Goal: Use online tool/utility

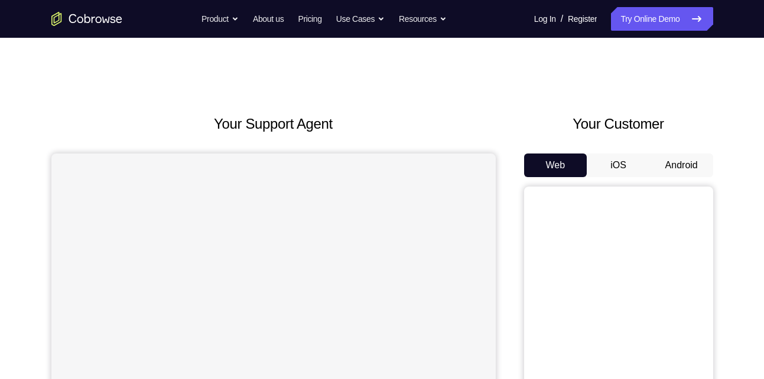
click at [672, 164] on button "Android" at bounding box center [681, 166] width 63 height 24
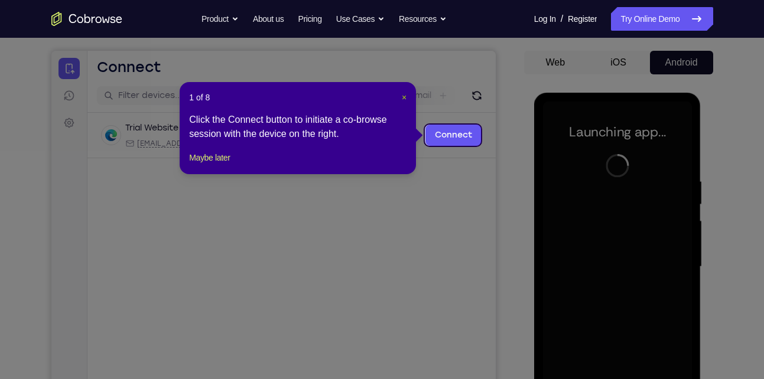
click at [406, 97] on span "×" at bounding box center [404, 97] width 5 height 9
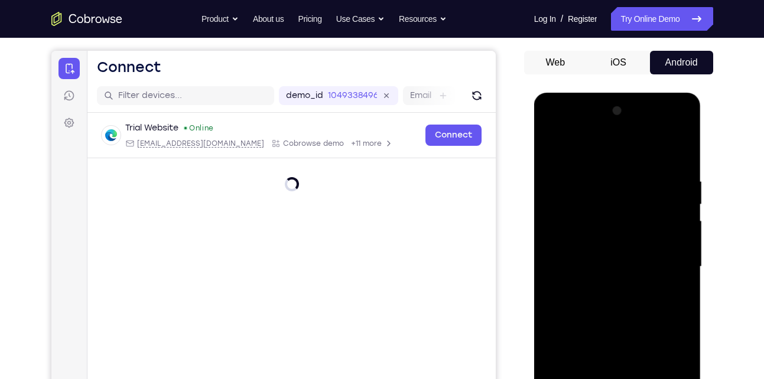
scroll to position [304, 0]
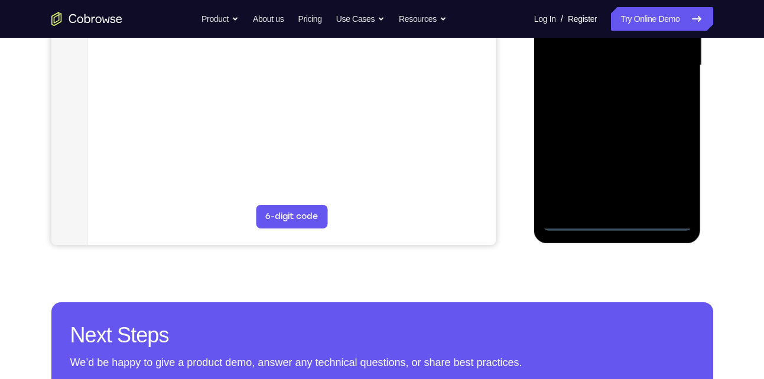
click at [622, 231] on div at bounding box center [617, 67] width 167 height 352
click at [617, 225] on div at bounding box center [617, 65] width 149 height 331
click at [668, 168] on div at bounding box center [617, 65] width 149 height 331
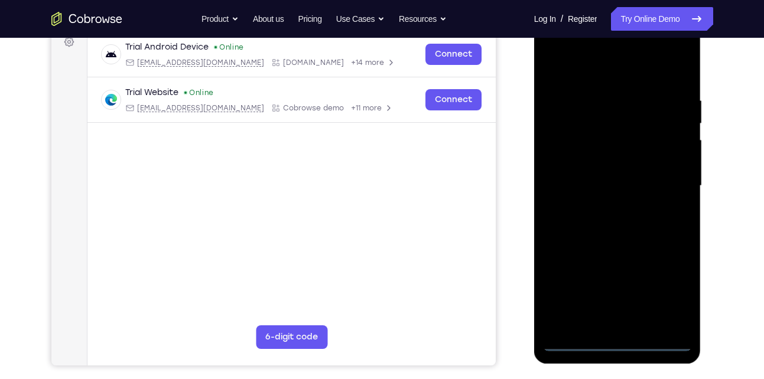
scroll to position [181, 0]
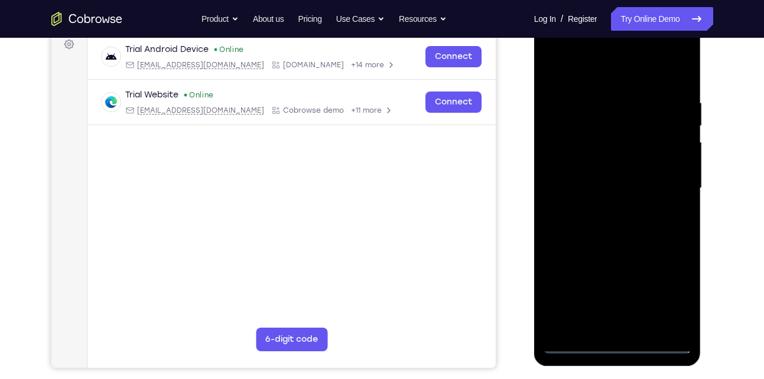
click at [574, 66] on div at bounding box center [617, 188] width 149 height 331
click at [672, 186] on div at bounding box center [617, 188] width 149 height 331
click at [604, 210] on div at bounding box center [617, 188] width 149 height 331
click at [600, 168] on div at bounding box center [617, 188] width 149 height 331
click at [596, 178] on div at bounding box center [617, 188] width 149 height 331
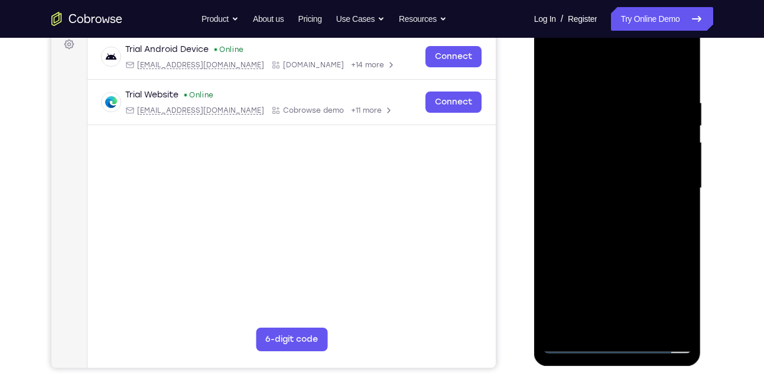
click at [679, 170] on div at bounding box center [617, 188] width 149 height 331
click at [615, 209] on div at bounding box center [617, 188] width 149 height 331
click at [596, 180] on div at bounding box center [617, 188] width 149 height 331
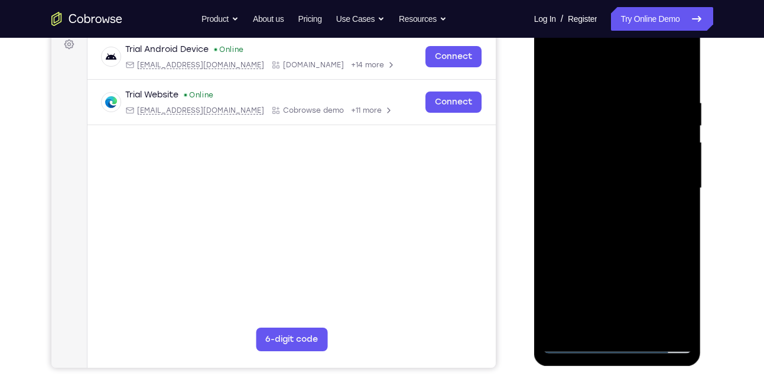
click at [596, 180] on div at bounding box center [617, 188] width 149 height 331
click at [683, 144] on div at bounding box center [617, 188] width 149 height 331
click at [618, 207] on div at bounding box center [617, 188] width 149 height 331
click at [615, 159] on div at bounding box center [617, 188] width 149 height 331
click at [598, 93] on div at bounding box center [617, 188] width 149 height 331
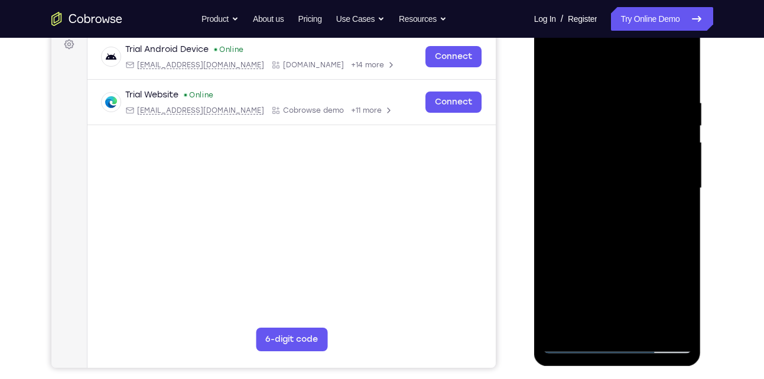
click at [678, 201] on div at bounding box center [617, 188] width 149 height 331
click at [571, 73] on div at bounding box center [617, 188] width 149 height 331
click at [557, 98] on div at bounding box center [617, 188] width 149 height 331
click at [549, 208] on div at bounding box center [617, 188] width 149 height 331
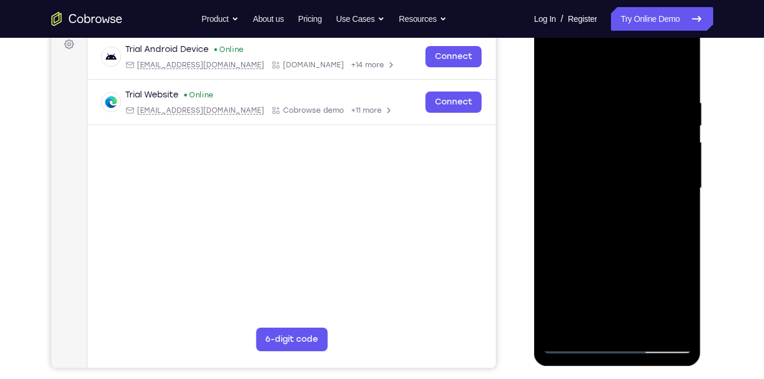
click at [665, 322] on div at bounding box center [617, 188] width 149 height 331
click at [555, 214] on div at bounding box center [617, 188] width 149 height 331
click at [666, 323] on div at bounding box center [617, 188] width 149 height 331
click at [548, 179] on div at bounding box center [617, 188] width 149 height 331
click at [653, 313] on div at bounding box center [617, 188] width 149 height 331
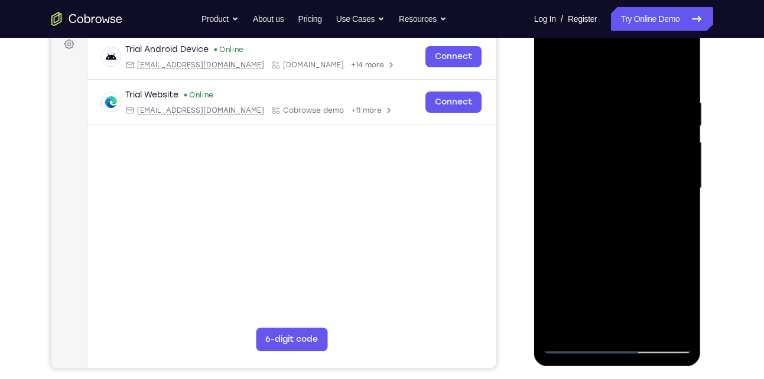
click at [546, 193] on div at bounding box center [617, 188] width 149 height 331
click at [548, 155] on div at bounding box center [617, 188] width 149 height 331
click at [670, 186] on div at bounding box center [617, 188] width 149 height 331
click at [680, 77] on div at bounding box center [617, 188] width 149 height 331
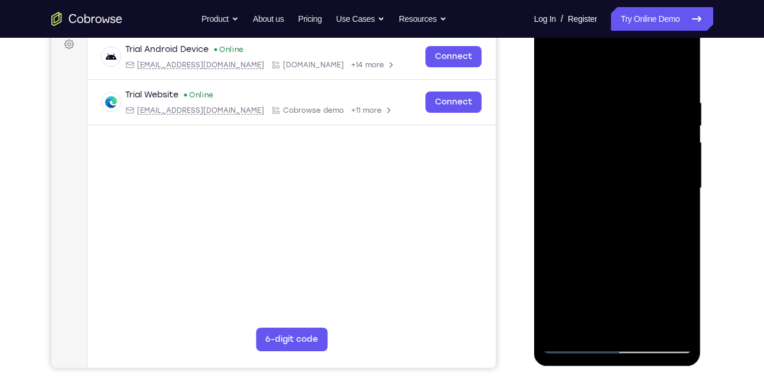
click at [552, 71] on div at bounding box center [617, 188] width 149 height 331
click at [677, 73] on div at bounding box center [617, 188] width 149 height 331
click at [685, 66] on div at bounding box center [617, 188] width 149 height 331
click at [552, 70] on div at bounding box center [617, 188] width 149 height 331
click at [637, 91] on div at bounding box center [617, 188] width 149 height 331
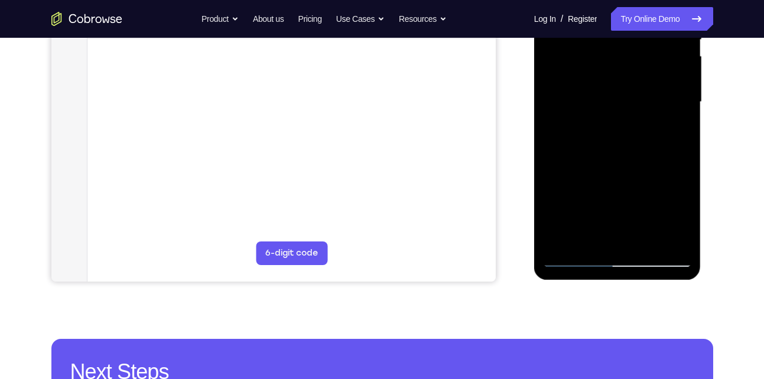
scroll to position [268, 0]
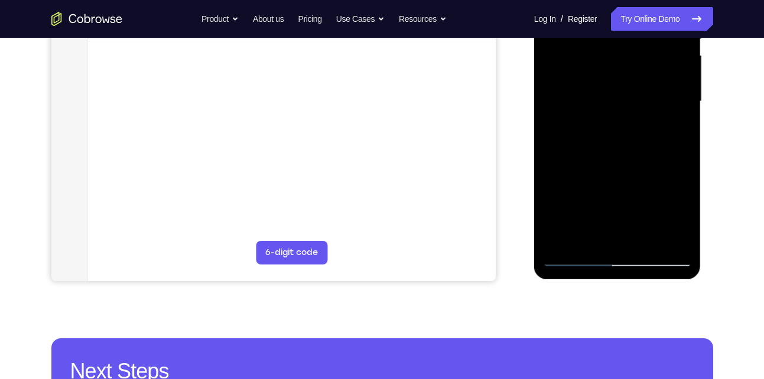
click at [663, 238] on div at bounding box center [617, 101] width 149 height 331
click at [654, 118] on div at bounding box center [617, 101] width 149 height 331
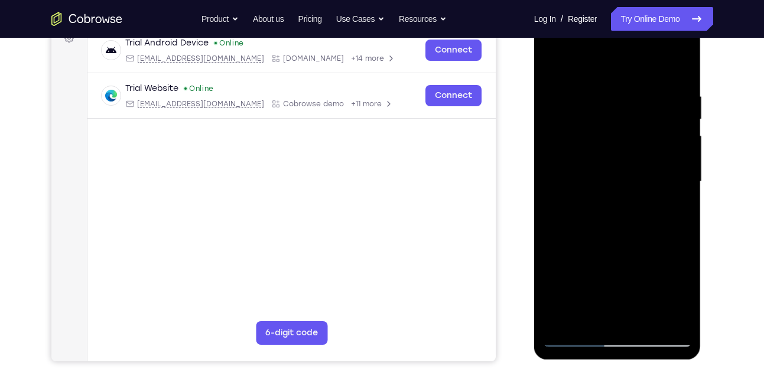
scroll to position [187, 0]
click at [661, 317] on div at bounding box center [617, 182] width 149 height 331
click at [665, 206] on div at bounding box center [617, 182] width 149 height 331
click at [677, 190] on div at bounding box center [617, 182] width 149 height 331
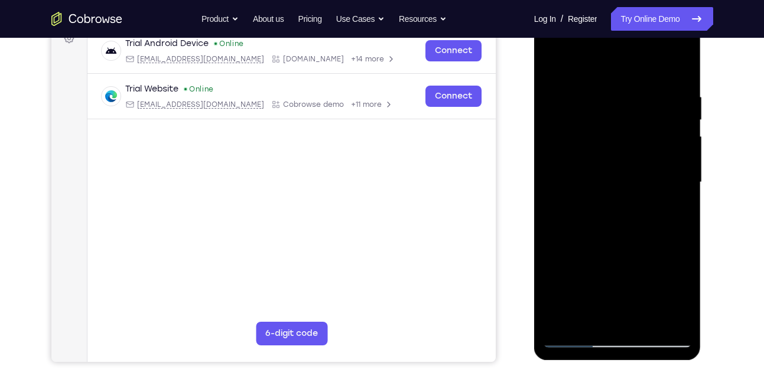
click at [557, 180] on div at bounding box center [617, 182] width 149 height 331
click at [662, 312] on div at bounding box center [617, 182] width 149 height 331
click at [673, 170] on div at bounding box center [617, 182] width 149 height 331
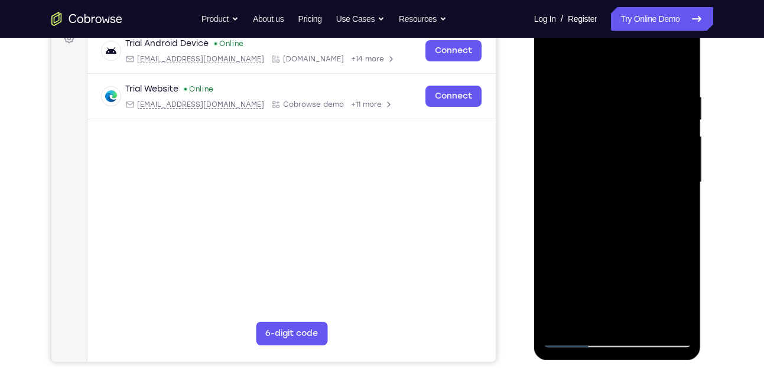
click at [673, 170] on div at bounding box center [617, 182] width 149 height 331
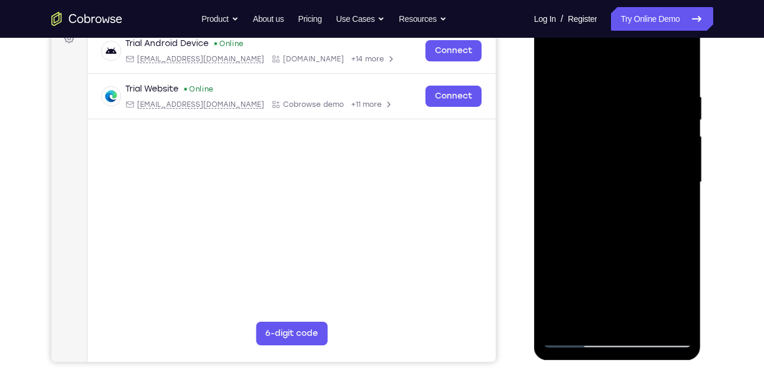
click at [673, 170] on div at bounding box center [617, 182] width 149 height 331
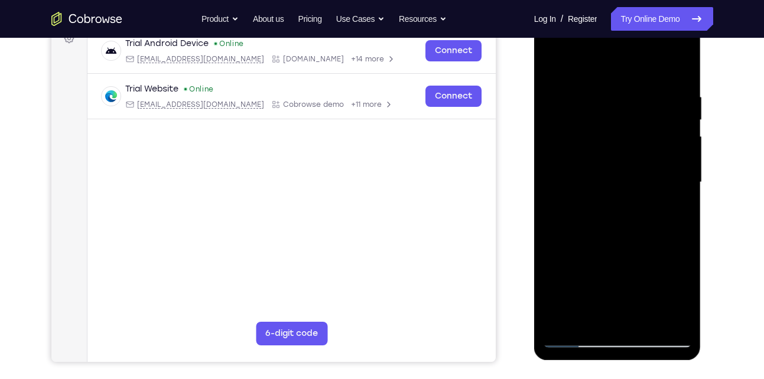
click at [673, 170] on div at bounding box center [617, 182] width 149 height 331
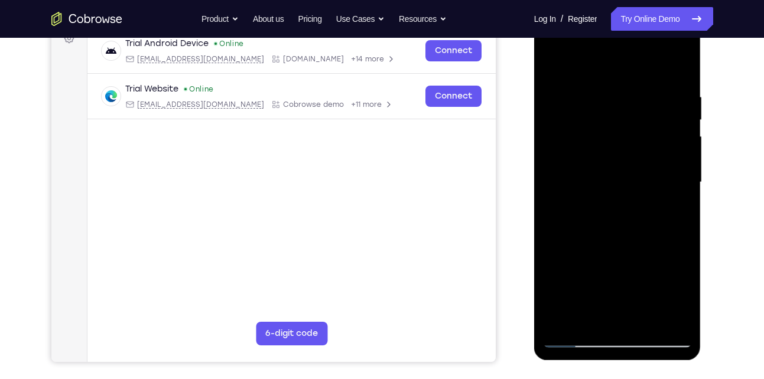
click at [673, 170] on div at bounding box center [617, 182] width 149 height 331
click at [676, 71] on div at bounding box center [617, 182] width 149 height 331
click at [644, 318] on div at bounding box center [617, 182] width 149 height 331
click at [604, 243] on div at bounding box center [617, 182] width 149 height 331
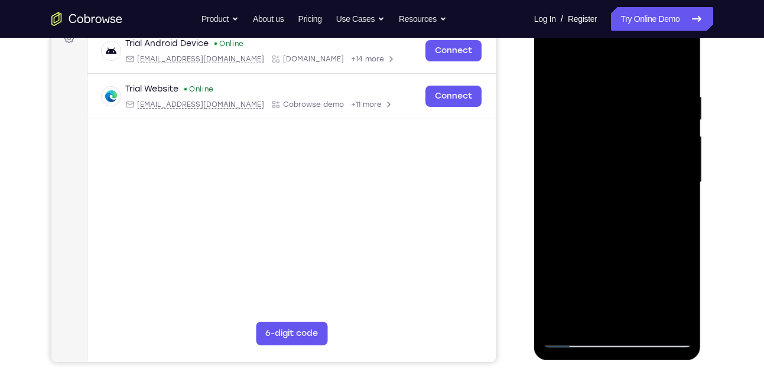
click at [604, 180] on div at bounding box center [617, 182] width 149 height 331
click at [602, 312] on div at bounding box center [617, 182] width 149 height 331
click at [553, 67] on div at bounding box center [617, 182] width 149 height 331
click at [602, 200] on div at bounding box center [617, 182] width 149 height 331
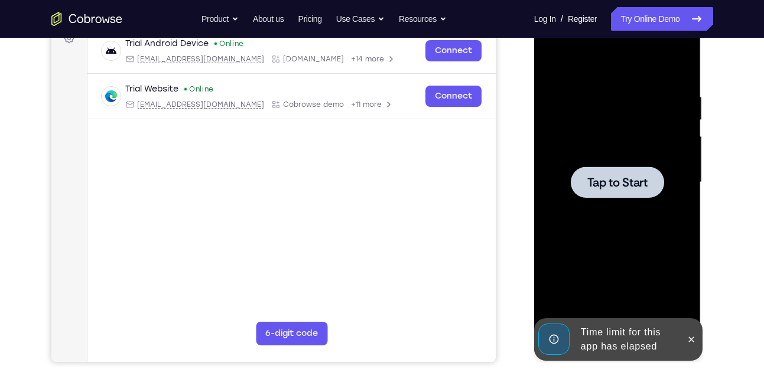
click at [598, 167] on div at bounding box center [617, 182] width 93 height 31
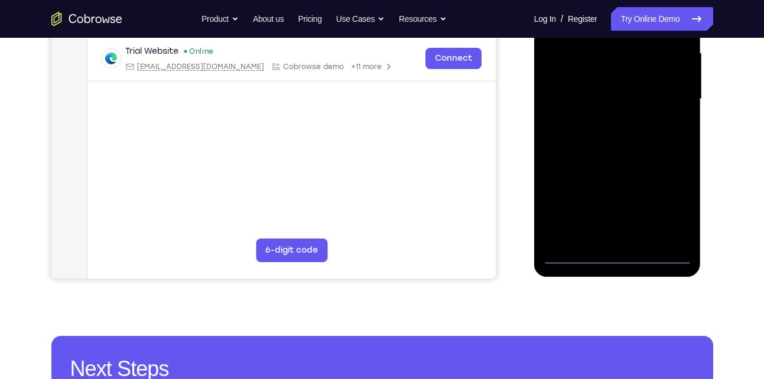
scroll to position [271, 0]
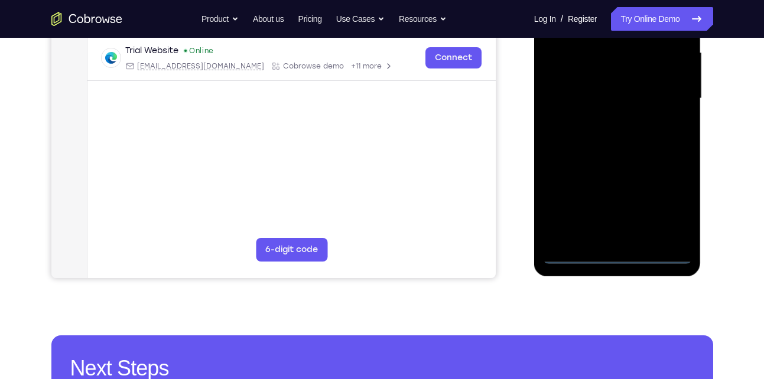
click at [618, 255] on div at bounding box center [617, 98] width 149 height 331
click at [668, 206] on div at bounding box center [617, 98] width 149 height 331
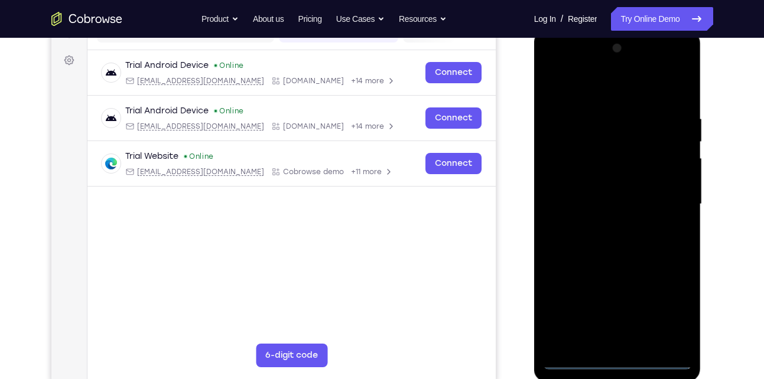
click at [588, 92] on div at bounding box center [617, 204] width 149 height 331
click at [669, 197] on div at bounding box center [617, 204] width 149 height 331
click at [605, 225] on div at bounding box center [617, 204] width 149 height 331
click at [589, 194] on div at bounding box center [617, 204] width 149 height 331
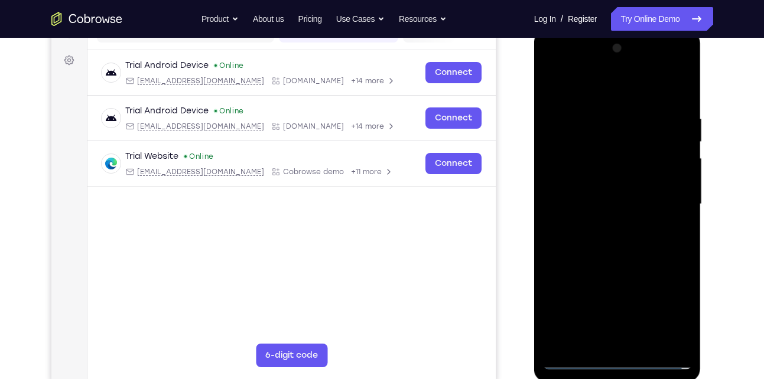
click at [574, 182] on div at bounding box center [617, 204] width 149 height 331
click at [582, 203] on div at bounding box center [617, 204] width 149 height 331
click at [597, 249] on div at bounding box center [617, 204] width 149 height 331
click at [604, 239] on div at bounding box center [617, 204] width 149 height 331
click at [668, 90] on div at bounding box center [617, 204] width 149 height 331
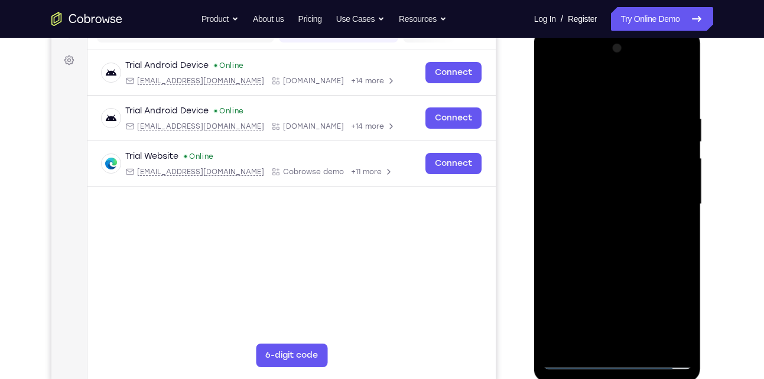
click at [605, 246] on div at bounding box center [617, 204] width 149 height 331
click at [609, 259] on div at bounding box center [617, 204] width 149 height 331
click at [591, 105] on div at bounding box center [617, 204] width 149 height 331
click at [675, 212] on div at bounding box center [617, 204] width 149 height 331
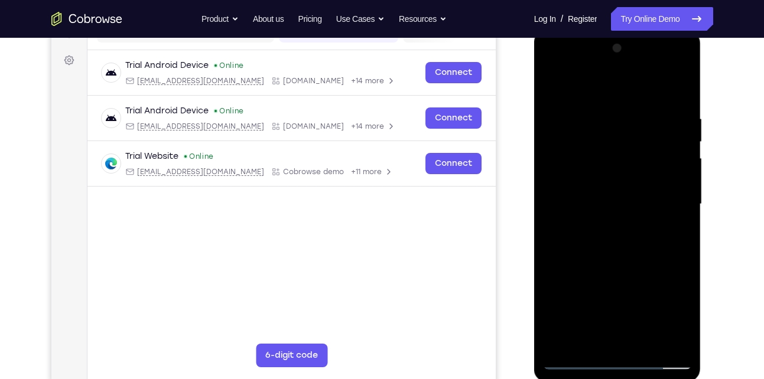
click at [675, 212] on div at bounding box center [617, 204] width 149 height 331
click at [678, 90] on div at bounding box center [617, 204] width 149 height 331
click at [664, 113] on div at bounding box center [617, 204] width 149 height 331
click at [675, 222] on div at bounding box center [617, 204] width 149 height 331
click at [679, 85] on div at bounding box center [617, 204] width 149 height 331
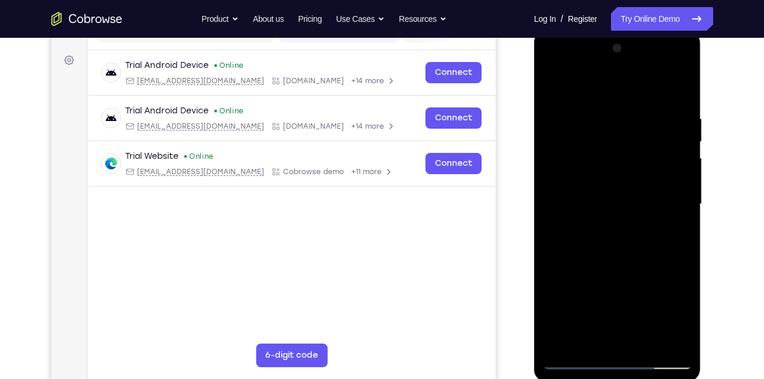
drag, startPoint x: 645, startPoint y: 113, endPoint x: 573, endPoint y: 119, distance: 72.4
click at [573, 119] on div at bounding box center [617, 204] width 149 height 331
drag, startPoint x: 640, startPoint y: 113, endPoint x: 580, endPoint y: 113, distance: 60.2
click at [580, 113] on div at bounding box center [617, 204] width 149 height 331
drag, startPoint x: 663, startPoint y: 111, endPoint x: 601, endPoint y: 118, distance: 62.4
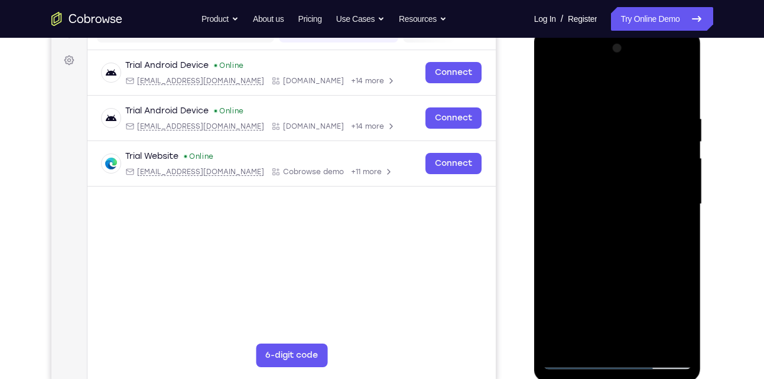
click at [601, 118] on div at bounding box center [617, 204] width 149 height 331
drag, startPoint x: 611, startPoint y: 210, endPoint x: 632, endPoint y: 109, distance: 103.2
click at [632, 109] on div at bounding box center [617, 204] width 149 height 331
drag, startPoint x: 623, startPoint y: 222, endPoint x: 642, endPoint y: 126, distance: 97.7
click at [642, 126] on div at bounding box center [617, 204] width 149 height 331
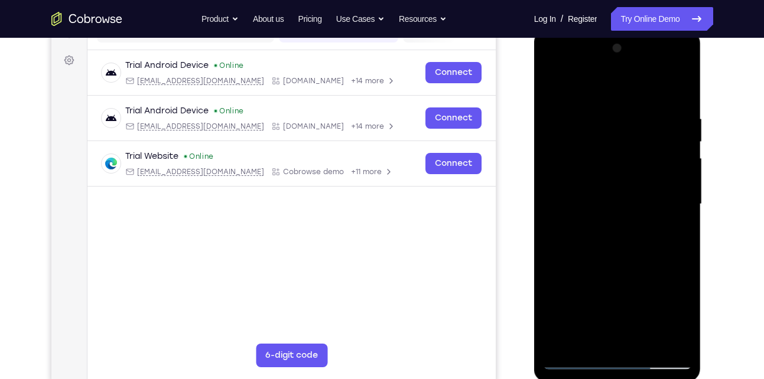
drag, startPoint x: 625, startPoint y: 251, endPoint x: 635, endPoint y: 188, distance: 63.4
click at [635, 188] on div at bounding box center [617, 204] width 149 height 331
drag, startPoint x: 627, startPoint y: 297, endPoint x: 649, endPoint y: 162, distance: 136.9
click at [649, 162] on div at bounding box center [617, 204] width 149 height 331
drag, startPoint x: 631, startPoint y: 265, endPoint x: 641, endPoint y: 138, distance: 128.0
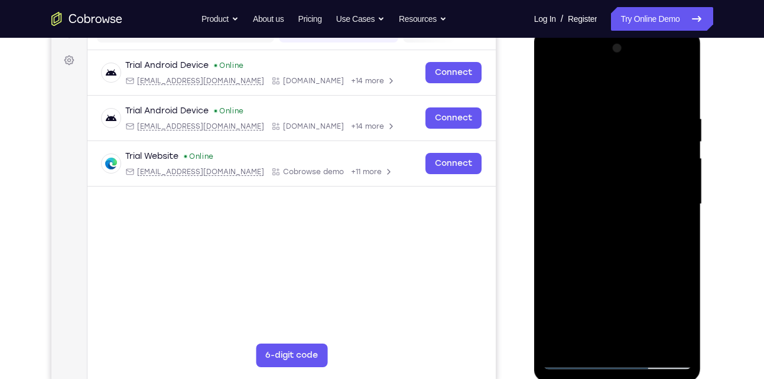
click at [641, 138] on div at bounding box center [617, 204] width 149 height 331
drag, startPoint x: 585, startPoint y: 263, endPoint x: 628, endPoint y: 142, distance: 128.5
click at [628, 142] on div at bounding box center [617, 204] width 149 height 331
drag, startPoint x: 602, startPoint y: 271, endPoint x: 619, endPoint y: 172, distance: 100.7
click at [619, 172] on div at bounding box center [617, 204] width 149 height 331
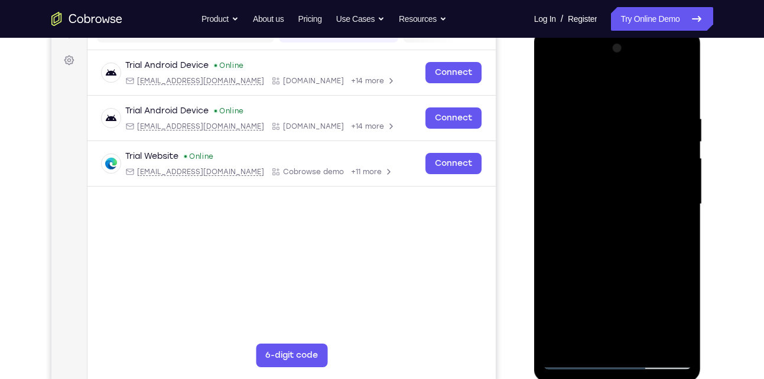
click at [684, 208] on div at bounding box center [617, 204] width 149 height 331
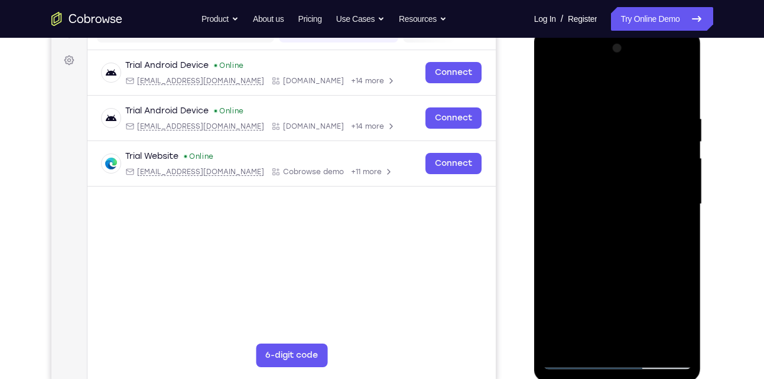
click at [684, 207] on div at bounding box center [617, 204] width 149 height 331
drag, startPoint x: 561, startPoint y: 106, endPoint x: 623, endPoint y: 129, distance: 66.0
click at [623, 129] on div at bounding box center [617, 204] width 149 height 331
click at [552, 98] on div at bounding box center [617, 204] width 149 height 331
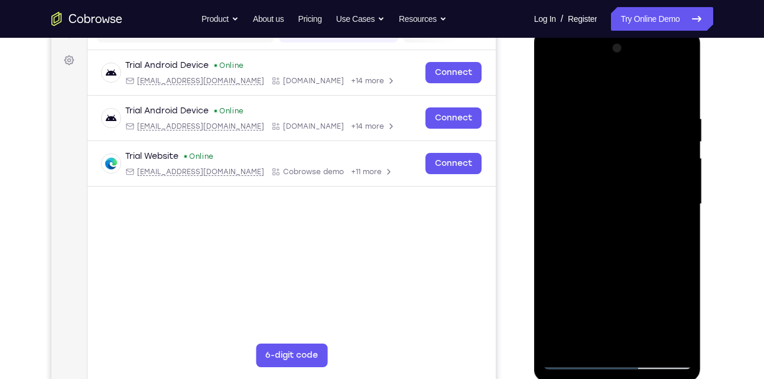
click at [666, 336] on div at bounding box center [617, 204] width 149 height 331
click at [679, 89] on div at bounding box center [617, 204] width 149 height 331
drag, startPoint x: 598, startPoint y: 302, endPoint x: 606, endPoint y: 147, distance: 155.5
click at [606, 147] on div at bounding box center [617, 204] width 149 height 331
drag, startPoint x: 604, startPoint y: 247, endPoint x: 610, endPoint y: 179, distance: 68.7
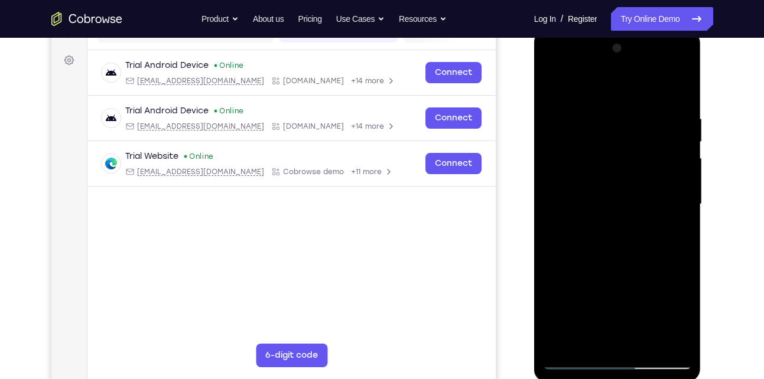
click at [610, 179] on div at bounding box center [617, 204] width 149 height 331
drag, startPoint x: 630, startPoint y: 291, endPoint x: 632, endPoint y: 207, distance: 83.9
click at [632, 207] on div at bounding box center [617, 204] width 149 height 331
drag, startPoint x: 613, startPoint y: 272, endPoint x: 623, endPoint y: 229, distance: 43.7
click at [623, 229] on div at bounding box center [617, 204] width 149 height 331
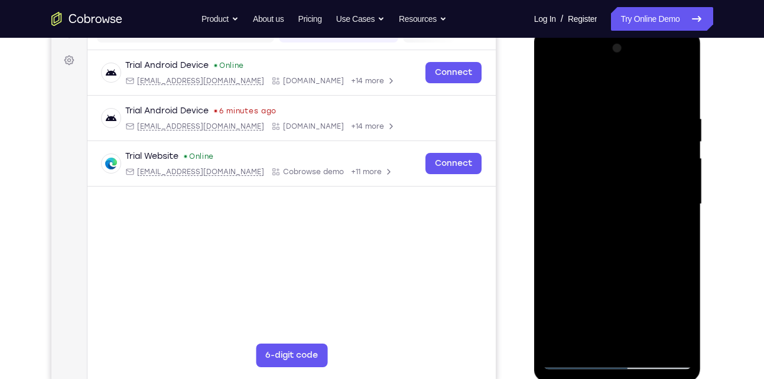
drag, startPoint x: 620, startPoint y: 269, endPoint x: 624, endPoint y: 180, distance: 89.3
click at [624, 180] on div at bounding box center [617, 204] width 149 height 331
drag, startPoint x: 626, startPoint y: 245, endPoint x: 627, endPoint y: 214, distance: 30.7
click at [627, 214] on div at bounding box center [617, 204] width 149 height 331
drag, startPoint x: 635, startPoint y: 243, endPoint x: 625, endPoint y: 112, distance: 131.5
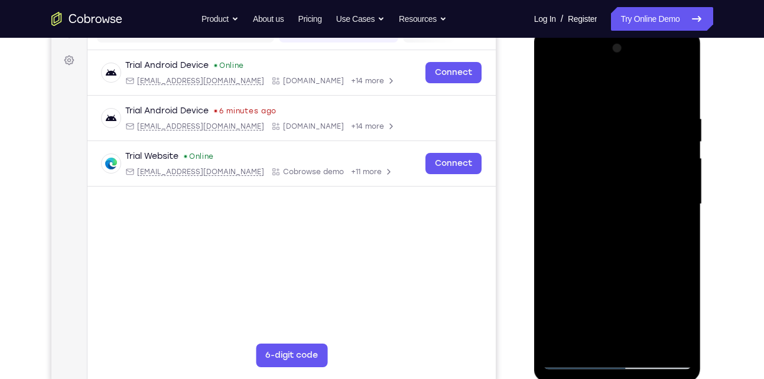
click at [625, 112] on div at bounding box center [617, 204] width 149 height 331
drag, startPoint x: 634, startPoint y: 224, endPoint x: 634, endPoint y: 210, distance: 14.2
click at [634, 210] on div at bounding box center [617, 204] width 149 height 331
drag, startPoint x: 637, startPoint y: 224, endPoint x: 643, endPoint y: 304, distance: 79.4
click at [643, 304] on div at bounding box center [617, 204] width 149 height 331
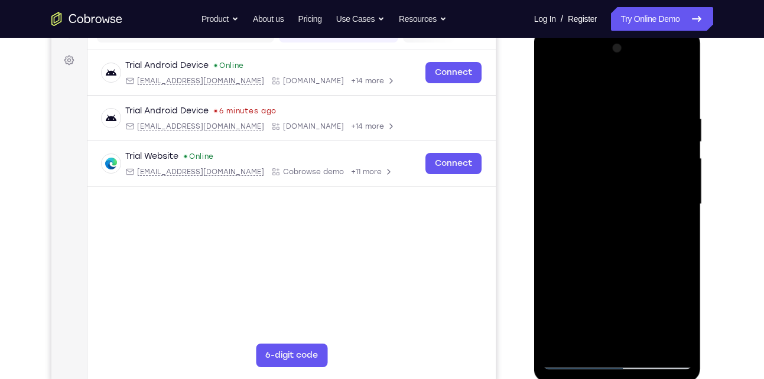
drag, startPoint x: 631, startPoint y: 286, endPoint x: 640, endPoint y: 198, distance: 87.9
click at [640, 198] on div at bounding box center [617, 204] width 149 height 331
drag, startPoint x: 630, startPoint y: 272, endPoint x: 641, endPoint y: 166, distance: 106.3
click at [641, 166] on div at bounding box center [617, 204] width 149 height 331
drag, startPoint x: 624, startPoint y: 272, endPoint x: 660, endPoint y: 120, distance: 156.0
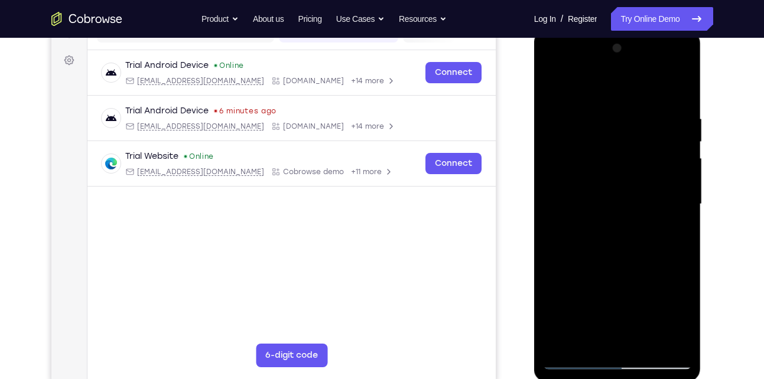
click at [660, 120] on div at bounding box center [617, 204] width 149 height 331
drag, startPoint x: 637, startPoint y: 250, endPoint x: 641, endPoint y: 162, distance: 88.1
click at [641, 162] on div at bounding box center [617, 204] width 149 height 331
click at [685, 328] on div at bounding box center [617, 204] width 149 height 331
drag, startPoint x: 632, startPoint y: 299, endPoint x: 634, endPoint y: 238, distance: 60.9
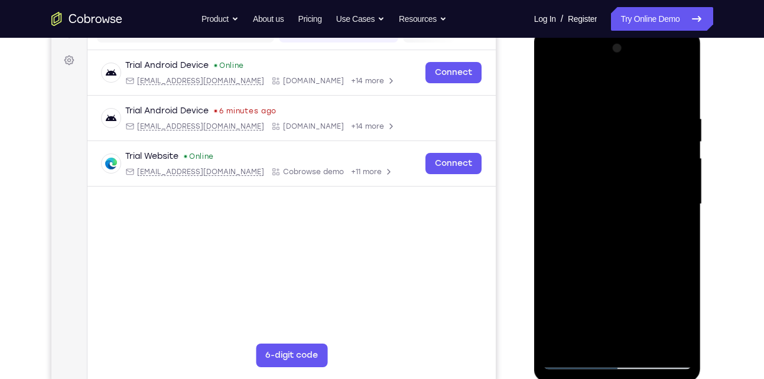
click at [634, 238] on div at bounding box center [617, 204] width 149 height 331
drag, startPoint x: 634, startPoint y: 272, endPoint x: 641, endPoint y: 170, distance: 102.4
click at [641, 170] on div at bounding box center [617, 204] width 149 height 331
drag, startPoint x: 643, startPoint y: 296, endPoint x: 645, endPoint y: 174, distance: 121.7
click at [645, 174] on div at bounding box center [617, 204] width 149 height 331
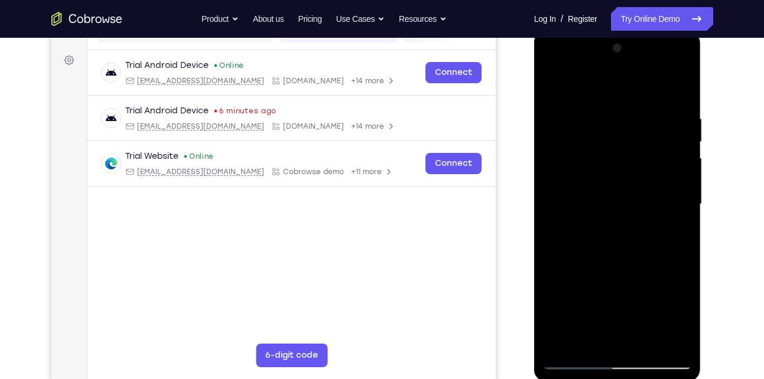
drag, startPoint x: 631, startPoint y: 285, endPoint x: 629, endPoint y: 190, distance: 95.7
click at [629, 190] on div at bounding box center [617, 204] width 149 height 331
drag, startPoint x: 622, startPoint y: 308, endPoint x: 636, endPoint y: 167, distance: 141.3
click at [636, 167] on div at bounding box center [617, 204] width 149 height 331
drag, startPoint x: 628, startPoint y: 278, endPoint x: 652, endPoint y: 97, distance: 182.9
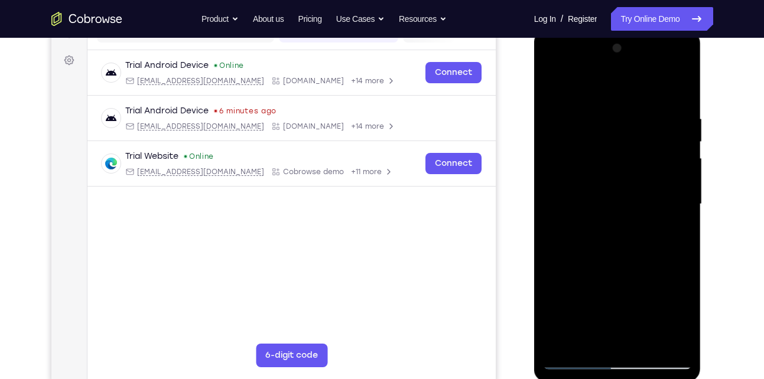
click at [652, 97] on div at bounding box center [617, 204] width 149 height 331
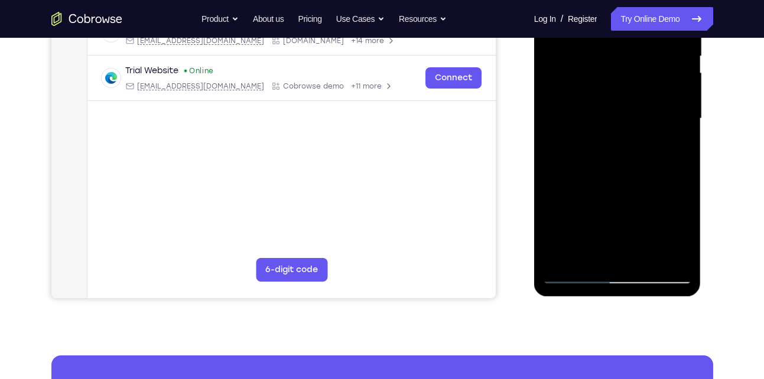
scroll to position [252, 0]
drag, startPoint x: 600, startPoint y: 208, endPoint x: 615, endPoint y: 97, distance: 112.1
click at [615, 97] on div at bounding box center [617, 118] width 149 height 331
drag, startPoint x: 614, startPoint y: 190, endPoint x: 623, endPoint y: 65, distance: 125.5
click at [623, 65] on div at bounding box center [617, 118] width 149 height 331
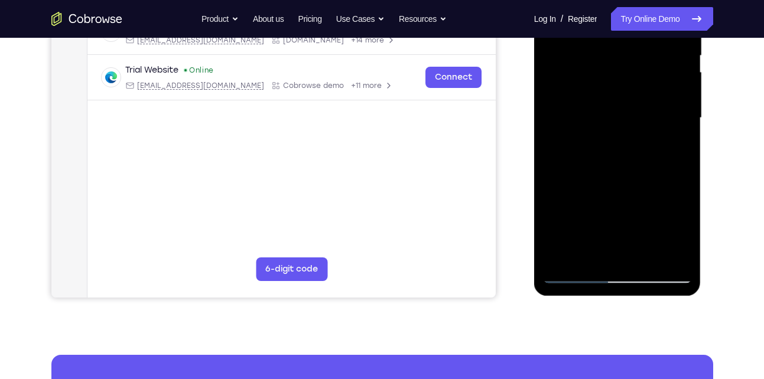
drag, startPoint x: 649, startPoint y: 222, endPoint x: 649, endPoint y: 144, distance: 78.0
click at [649, 144] on div at bounding box center [617, 118] width 149 height 331
click at [560, 259] on div at bounding box center [617, 118] width 149 height 331
click at [669, 258] on div at bounding box center [617, 118] width 149 height 331
drag, startPoint x: 630, startPoint y: 59, endPoint x: 649, endPoint y: 198, distance: 140.6
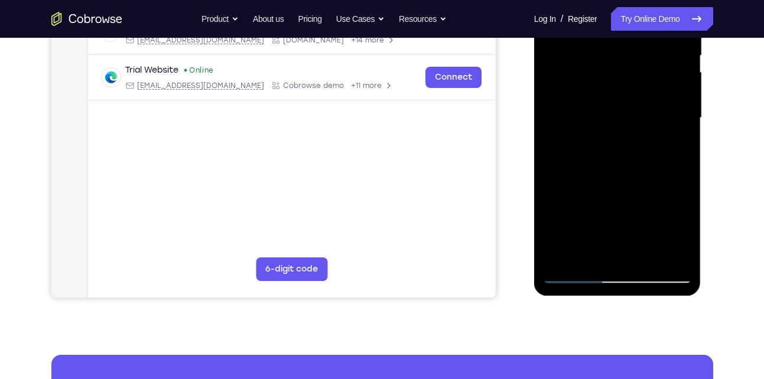
click at [649, 198] on div at bounding box center [617, 118] width 149 height 331
click at [557, 255] on div at bounding box center [617, 118] width 149 height 331
drag, startPoint x: 585, startPoint y: 185, endPoint x: 600, endPoint y: 304, distance: 119.6
click at [600, 298] on html "Online web based iOS Simulators and Android Emulators. Run iPhone, iPad, Mobile…" at bounding box center [618, 121] width 168 height 354
drag, startPoint x: 582, startPoint y: 124, endPoint x: 600, endPoint y: 203, distance: 81.1
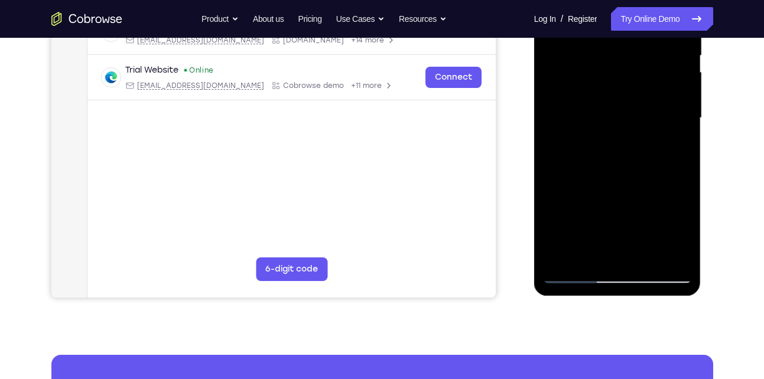
click at [600, 203] on div at bounding box center [617, 118] width 149 height 331
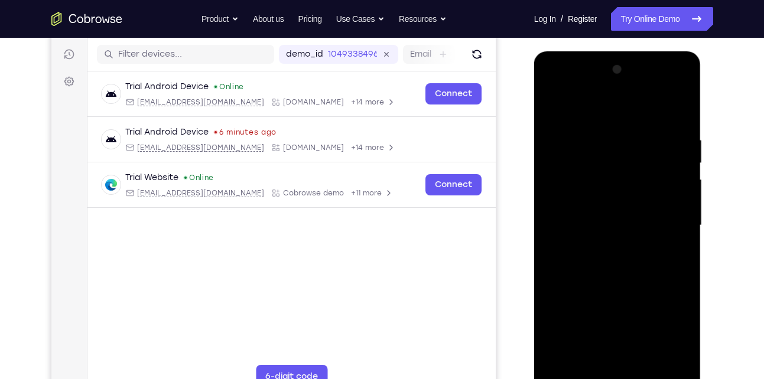
scroll to position [144, 0]
click at [600, 125] on div at bounding box center [617, 226] width 149 height 331
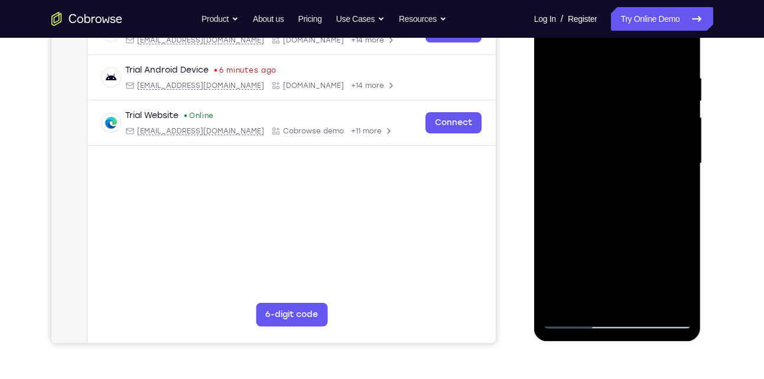
scroll to position [208, 0]
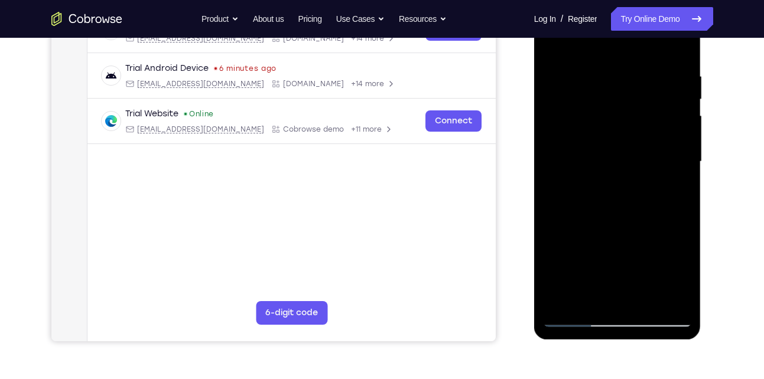
click at [690, 190] on div at bounding box center [617, 161] width 149 height 331
click at [675, 52] on div at bounding box center [617, 161] width 149 height 331
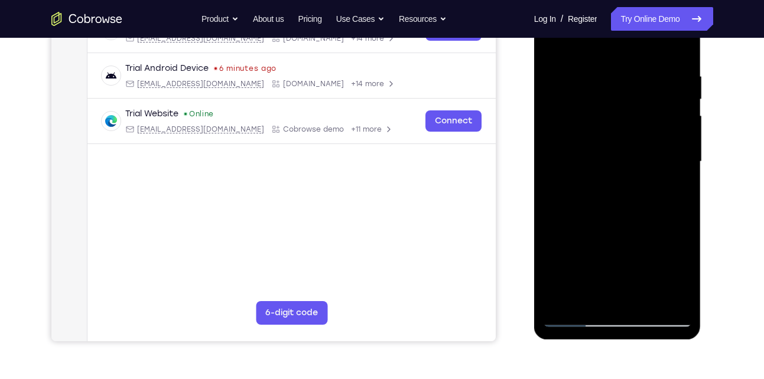
drag, startPoint x: 607, startPoint y: 133, endPoint x: 617, endPoint y: 177, distance: 45.0
click at [617, 177] on div at bounding box center [617, 161] width 149 height 331
drag, startPoint x: 613, startPoint y: 103, endPoint x: 621, endPoint y: 209, distance: 106.1
click at [621, 209] on div at bounding box center [617, 161] width 149 height 331
click at [679, 295] on div at bounding box center [617, 161] width 149 height 331
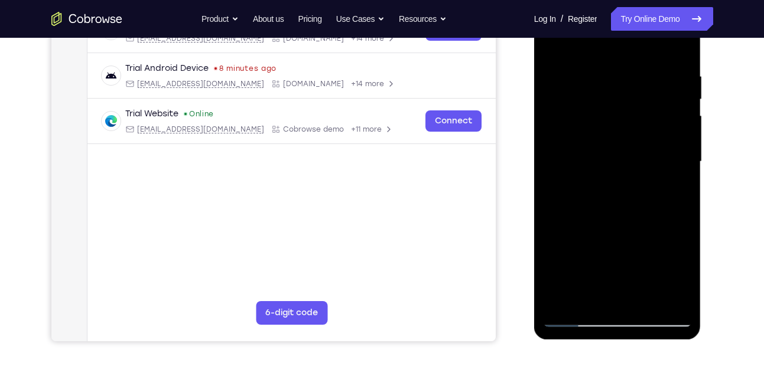
click at [589, 300] on div at bounding box center [617, 161] width 149 height 331
click at [620, 43] on div at bounding box center [617, 161] width 149 height 331
click at [586, 58] on div at bounding box center [617, 161] width 149 height 331
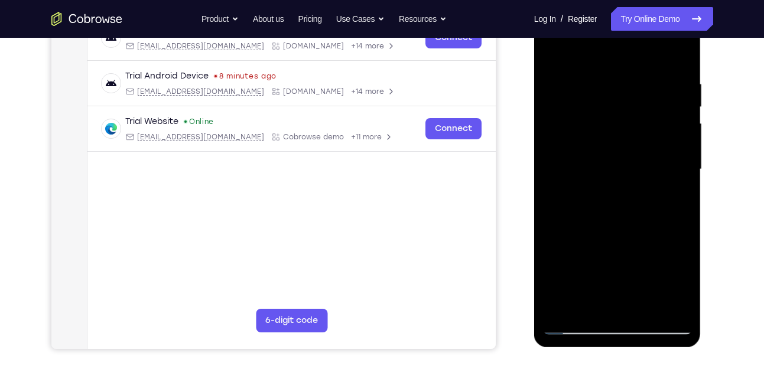
scroll to position [204, 0]
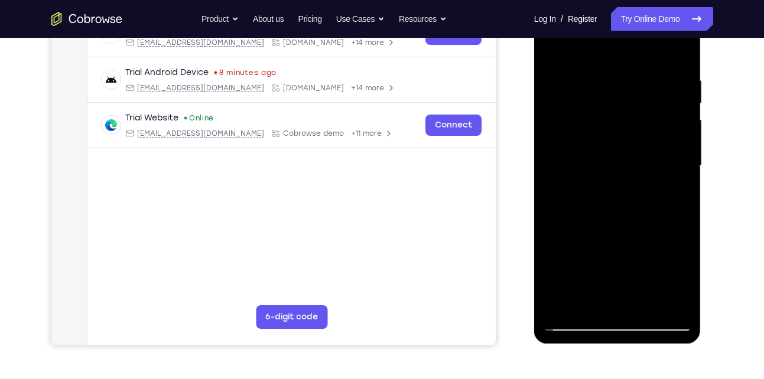
click at [555, 45] on div at bounding box center [617, 166] width 149 height 331
click at [662, 47] on div at bounding box center [617, 166] width 149 height 331
click at [561, 105] on div at bounding box center [617, 166] width 149 height 331
click at [688, 168] on div at bounding box center [617, 166] width 149 height 331
click at [672, 43] on div at bounding box center [617, 166] width 149 height 331
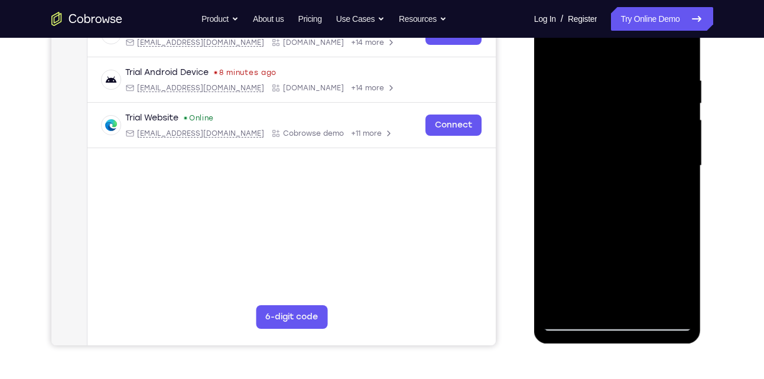
drag, startPoint x: 632, startPoint y: 125, endPoint x: 618, endPoint y: 218, distance: 93.8
click at [618, 218] on div at bounding box center [617, 166] width 149 height 331
click at [553, 303] on div at bounding box center [617, 166] width 149 height 331
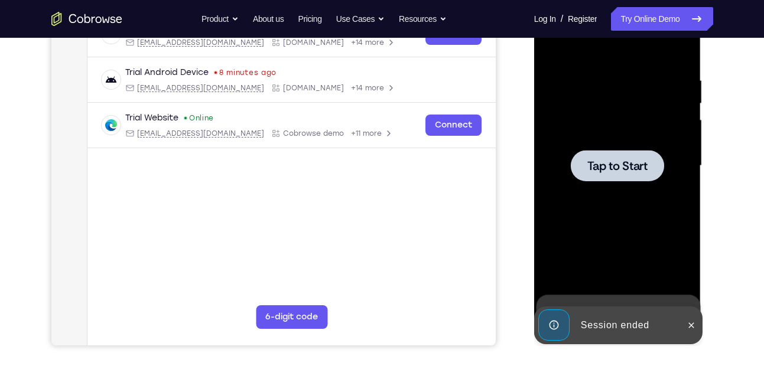
click at [592, 226] on div at bounding box center [617, 166] width 149 height 331
